Goal: Book appointment/travel/reservation

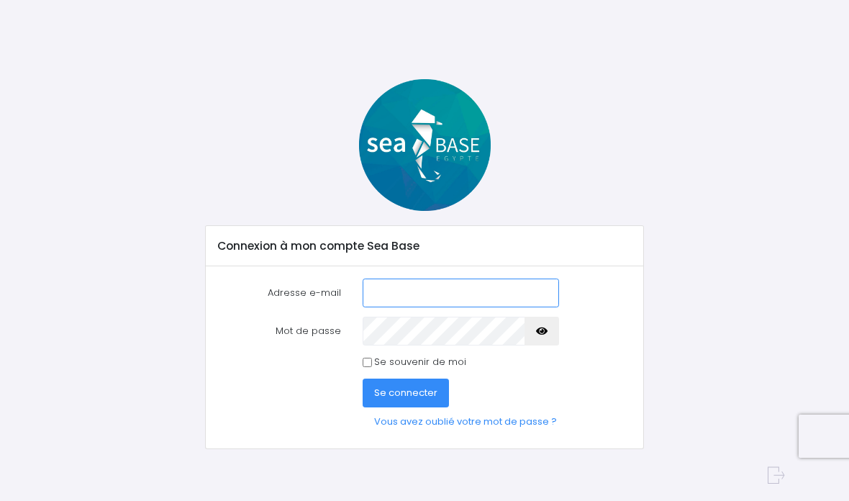
type input "[PERSON_NAME][EMAIL_ADDRESS][DOMAIN_NAME]"
click at [417, 388] on span "Se connecter" at bounding box center [405, 392] width 63 height 14
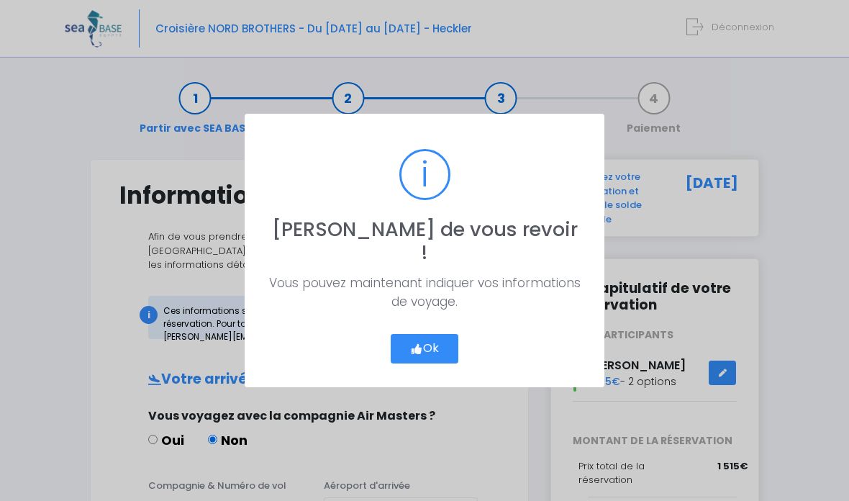
click at [431, 334] on button "Ok" at bounding box center [424, 349] width 68 height 30
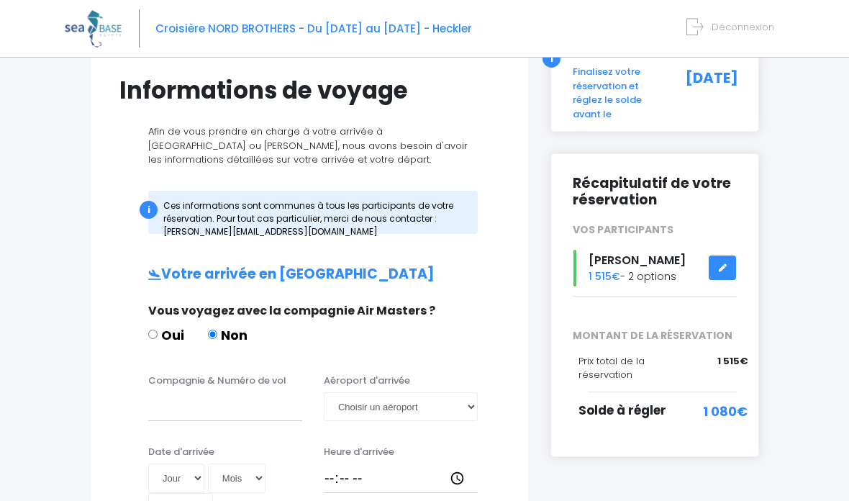
scroll to position [109, 0]
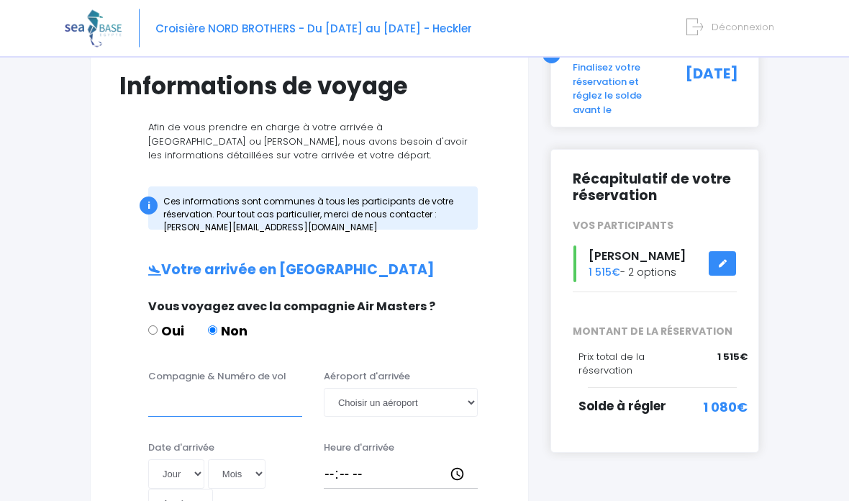
click at [185, 404] on input "Compagnie & Numéro de vol" at bounding box center [225, 402] width 154 height 29
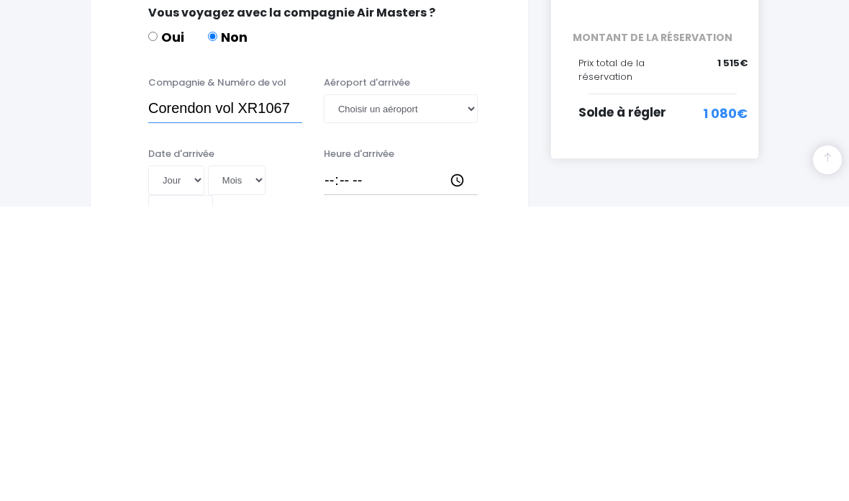
type input "Corendon vol XR1067"
click at [439, 388] on select "Choisir un aéroport Hurghada Marsa Alam" at bounding box center [401, 402] width 154 height 29
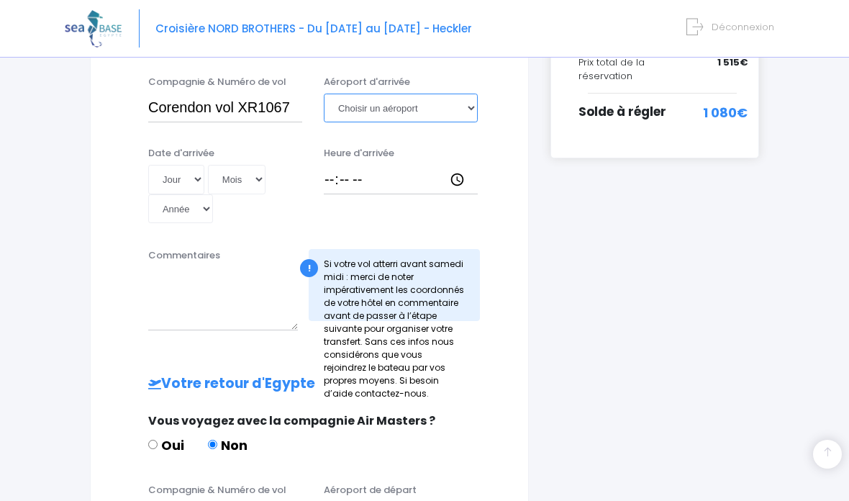
select select "Hurghada"
click at [175, 179] on select "Jour 01 02 03 04 05 06 07 08 09 10 11 12 13 14 15 16 17 18 19 20 21 22 23 24 25…" at bounding box center [176, 179] width 56 height 29
select select "25"
click at [214, 183] on select "Mois 01 02 03 04 05 06 07 08 09 10 11 12" at bounding box center [237, 179] width 58 height 29
click at [209, 173] on select "Mois 01 02 03 04 05 06 07 08 09 10 11 12" at bounding box center [237, 179] width 58 height 29
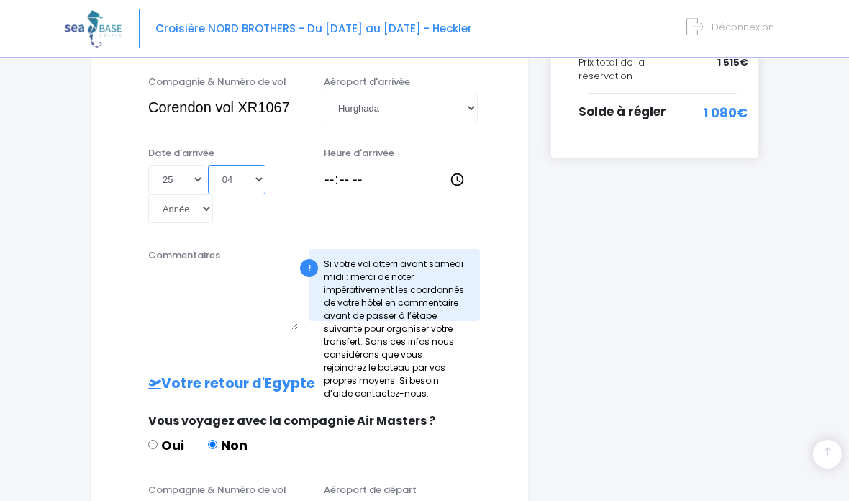
select select "10"
click at [213, 194] on select "Année 2045 2044 2043 2042 2041 2040 2039 2038 2037 2036 2035 2034 2033 2032 203…" at bounding box center [180, 208] width 65 height 29
select select "2041"
type input "2041-10-25"
click at [213, 194] on select "Année 2045 2044 2043 2042 2041 2040 2039 2038 2037 2036 2035 2034 2033 2032 203…" at bounding box center [180, 208] width 65 height 29
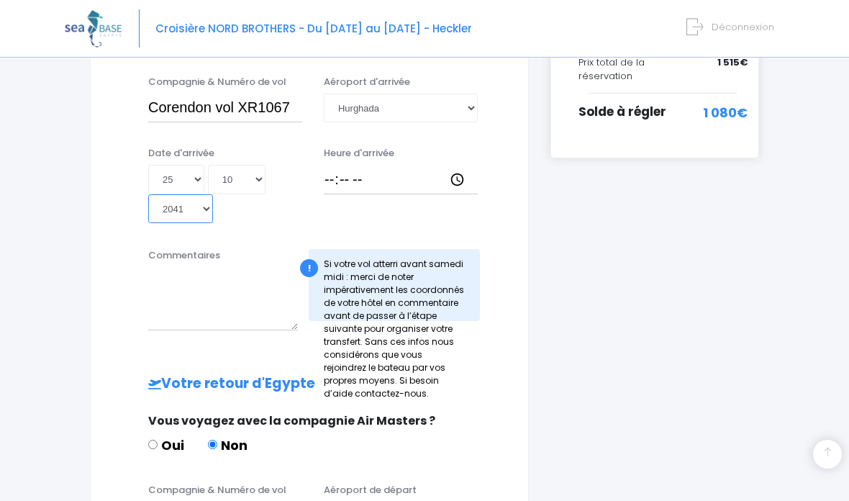
select select "2025"
type input "2025-10-25"
click at [385, 180] on input "Heure d'arrivée" at bounding box center [401, 179] width 154 height 29
type input "20:25"
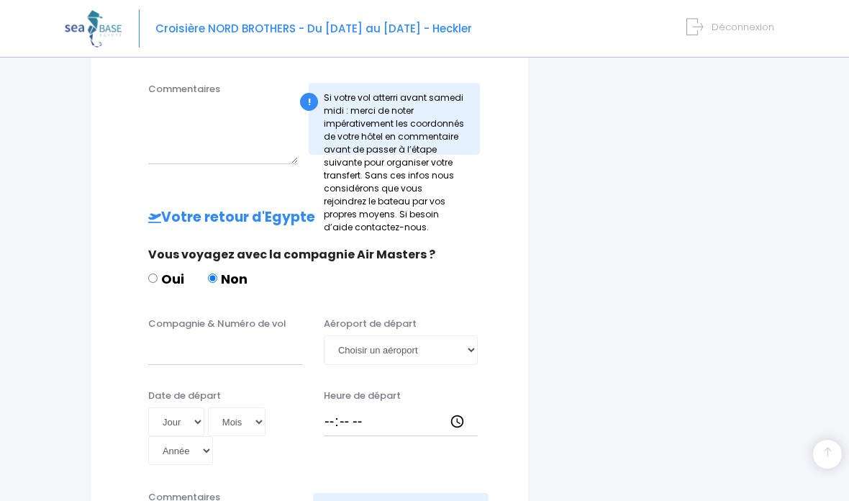
scroll to position [570, 0]
click at [231, 334] on input "Compagnie & Numéro de vol" at bounding box center [225, 348] width 154 height 29
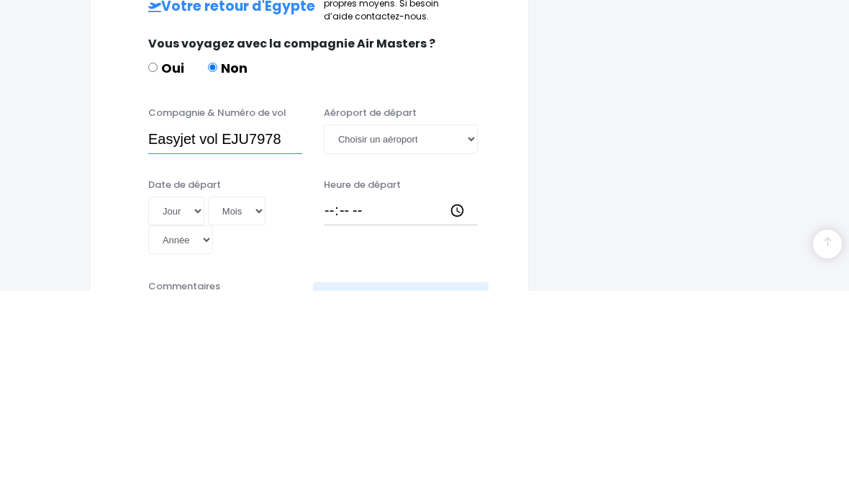
type input "Easyjet vol EJU7978"
click at [414, 334] on select "Choisir un aéroport Hurghada Marsa Alam" at bounding box center [401, 348] width 154 height 29
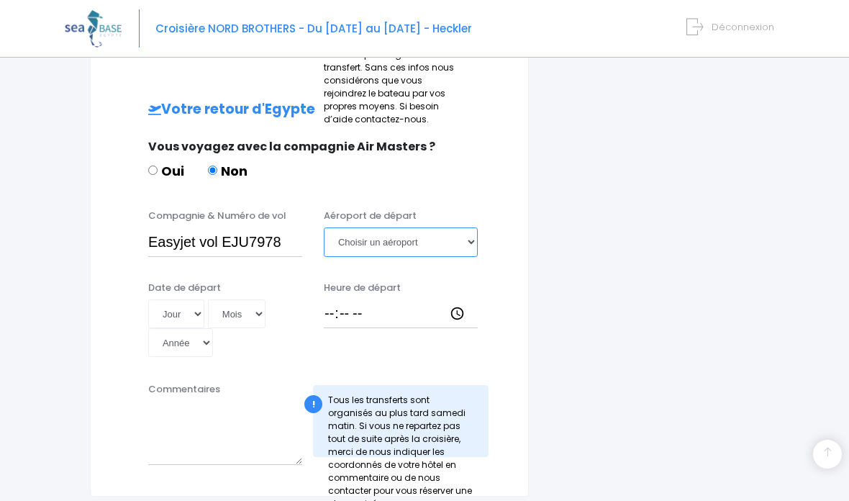
select select "Hurghada"
click at [178, 299] on select "Jour 01 02 03 04 05 06 07 08 09 10 11 12 13 14 15 16 17 18 19 20 21 22 23 24 25…" at bounding box center [176, 313] width 56 height 29
select select "01"
click at [211, 299] on select "Mois 01 02 03 04 05 06 07 08 09 10 11 12" at bounding box center [237, 313] width 58 height 29
select select "11"
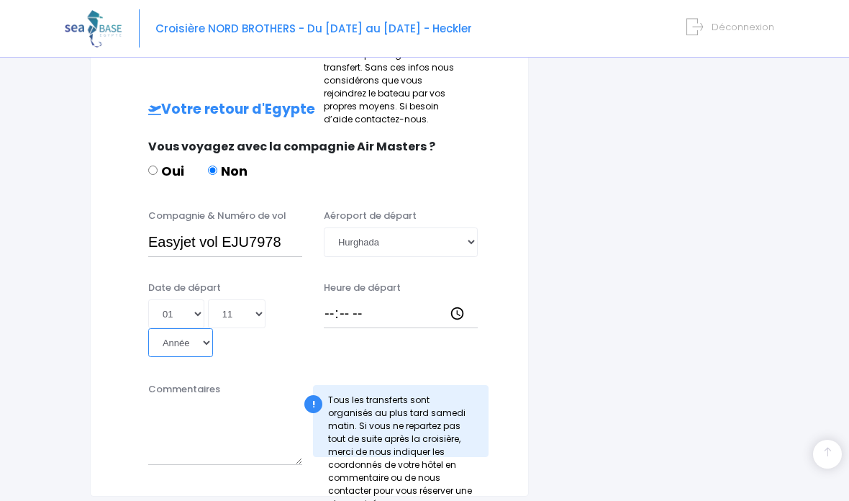
click at [213, 328] on select "Année 2045 2044 2043 2042 2041 2040 2039 2038 2037 2036 2035 2034 2033 2032 203…" at bounding box center [180, 342] width 65 height 29
select select "2025"
type input "2025-11-01"
click at [390, 299] on input "Heure de départ" at bounding box center [401, 313] width 154 height 29
type input "15:00"
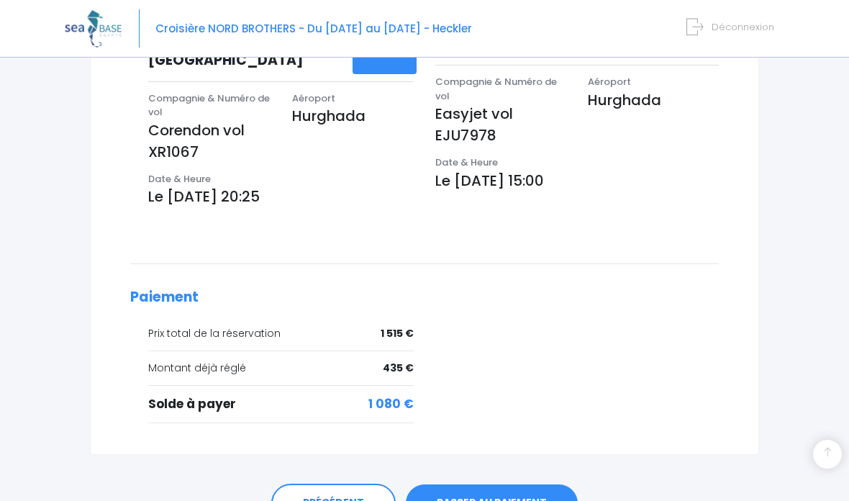
scroll to position [555, 0]
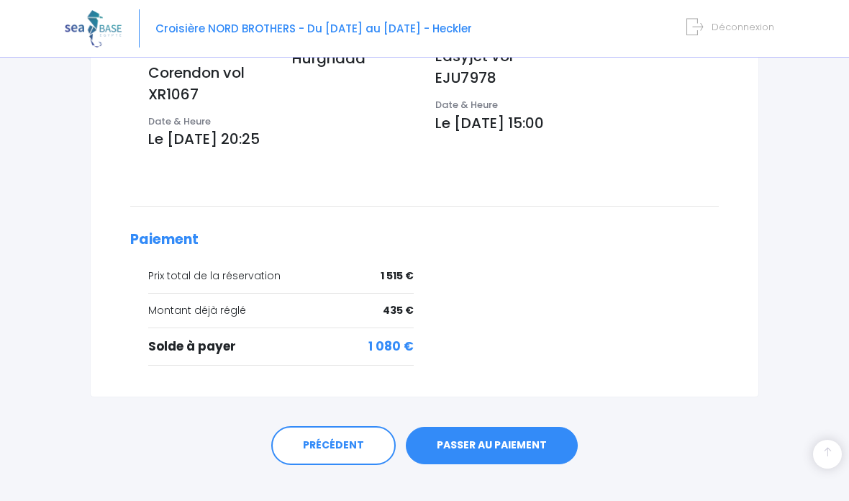
click at [494, 426] on link "PASSER AU PAIEMENT" at bounding box center [492, 444] width 172 height 37
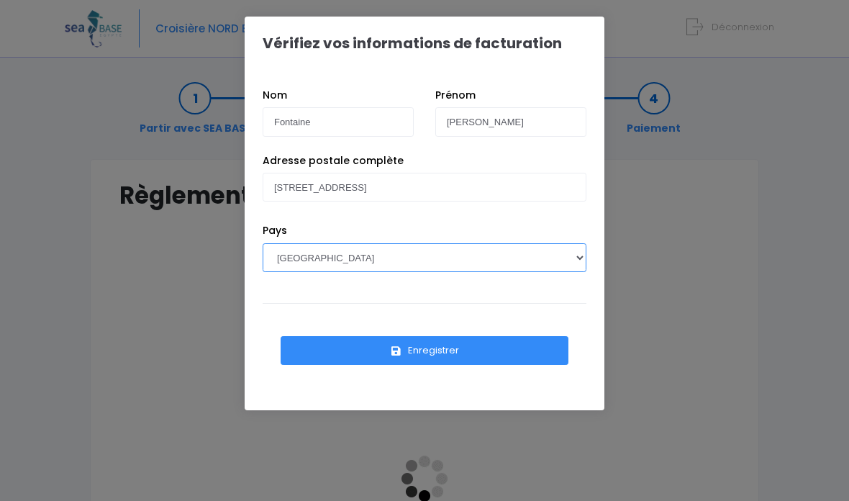
click at [457, 258] on select "[GEOGRAPHIC_DATA] [GEOGRAPHIC_DATA], [GEOGRAPHIC_DATA] [GEOGRAPHIC_DATA] [GEOGR…" at bounding box center [424, 257] width 324 height 29
select select "BE"
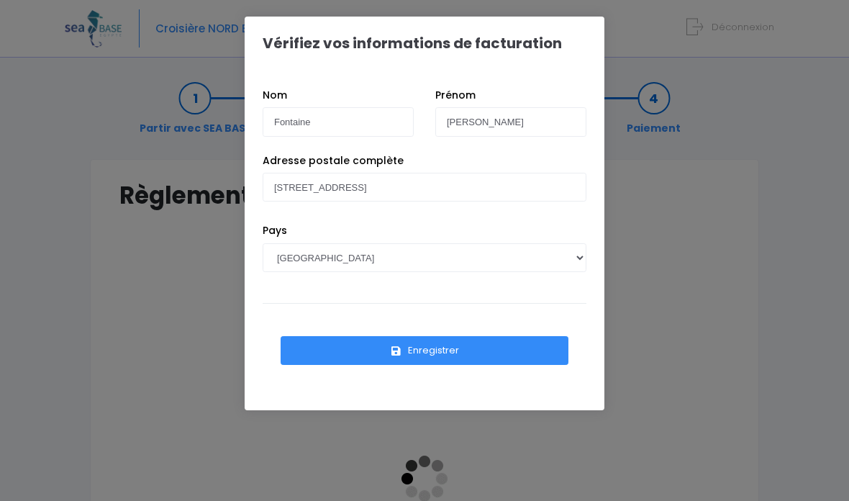
click at [453, 349] on button "Enregistrer" at bounding box center [424, 350] width 288 height 29
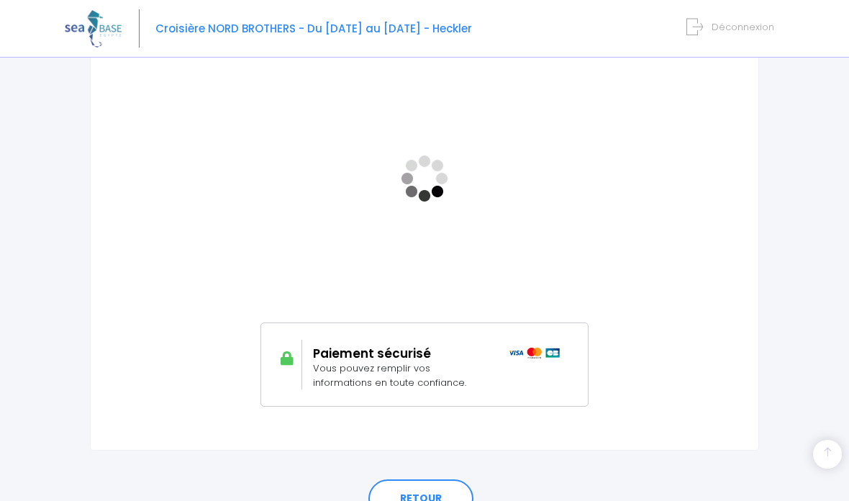
scroll to position [281, 0]
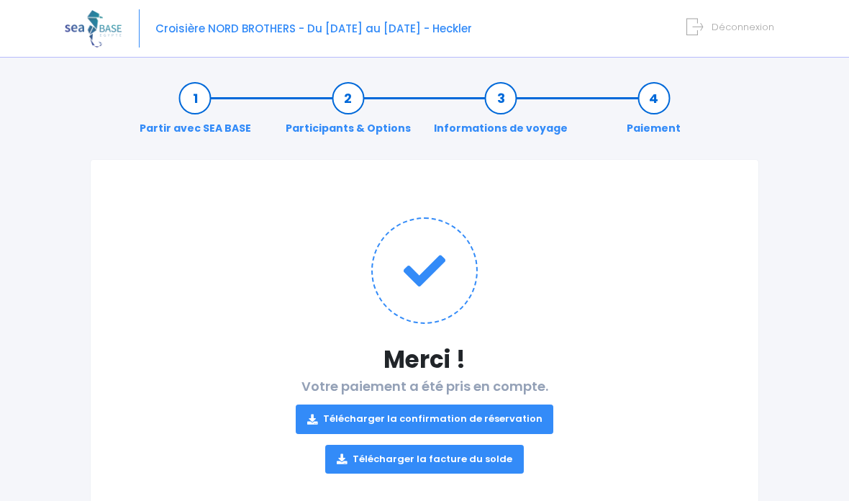
scroll to position [40, 0]
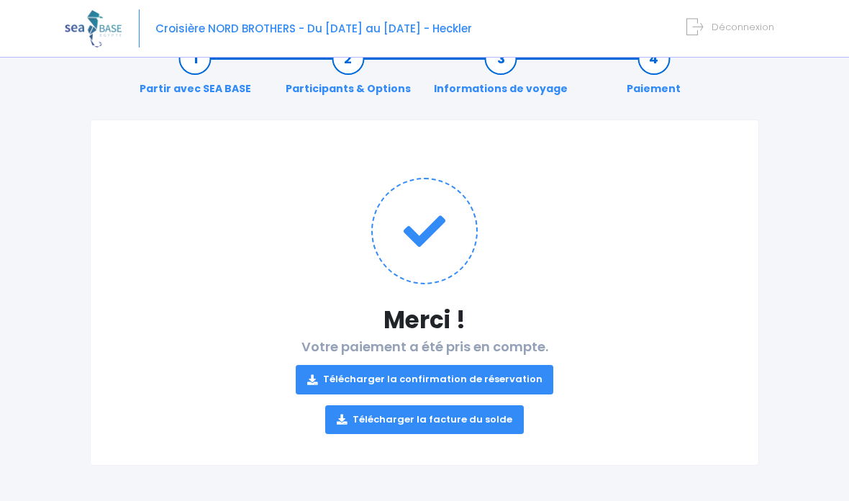
click at [455, 424] on link "Télécharger la facture du solde" at bounding box center [424, 419] width 198 height 29
click at [503, 367] on link "Télécharger la confirmation de réservation" at bounding box center [425, 379] width 258 height 29
click at [505, 381] on link "Télécharger la confirmation de réservation" at bounding box center [425, 379] width 258 height 29
